Goal: Check status

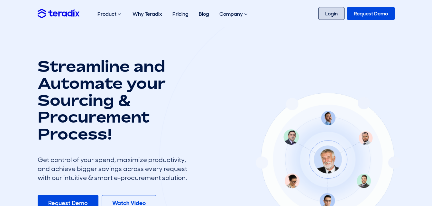
click at [326, 17] on link "Login" at bounding box center [331, 13] width 26 height 13
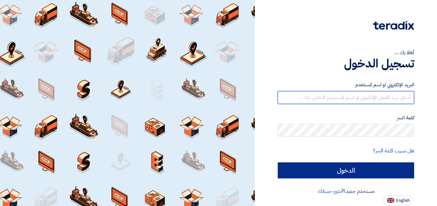
type input "[DOMAIN_NAME][EMAIL_ADDRESS][DOMAIN_NAME]"
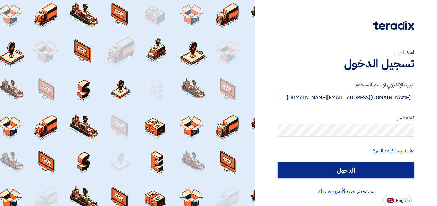
click at [338, 168] on input "الدخول" at bounding box center [345, 171] width 136 height 16
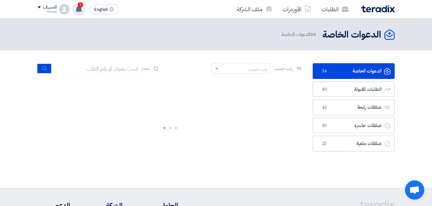
click at [81, 7] on span "1" at bounding box center [80, 4] width 5 height 5
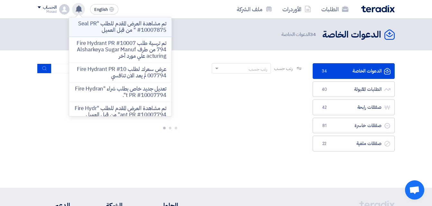
click at [113, 26] on p "تم مشاهدة العرض المقدم للطلب "Seal PR #10007875 " من قبل العميل" at bounding box center [120, 27] width 92 height 13
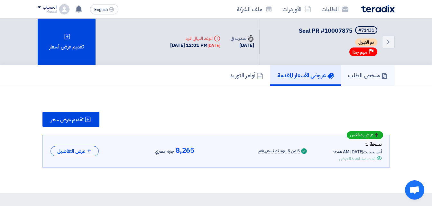
click at [364, 73] on h5 "ملخص الطلب" at bounding box center [368, 75] width 40 height 7
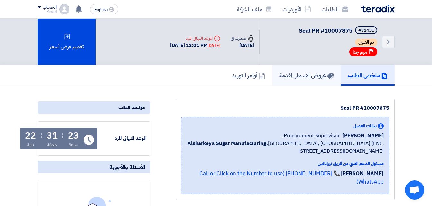
click at [301, 74] on h5 "عروض الأسعار المقدمة" at bounding box center [306, 75] width 54 height 7
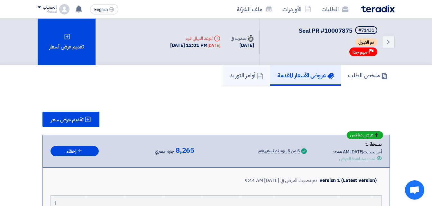
click at [236, 78] on h5 "أوامر التوريد" at bounding box center [246, 75] width 33 height 7
